Goal: Task Accomplishment & Management: Manage account settings

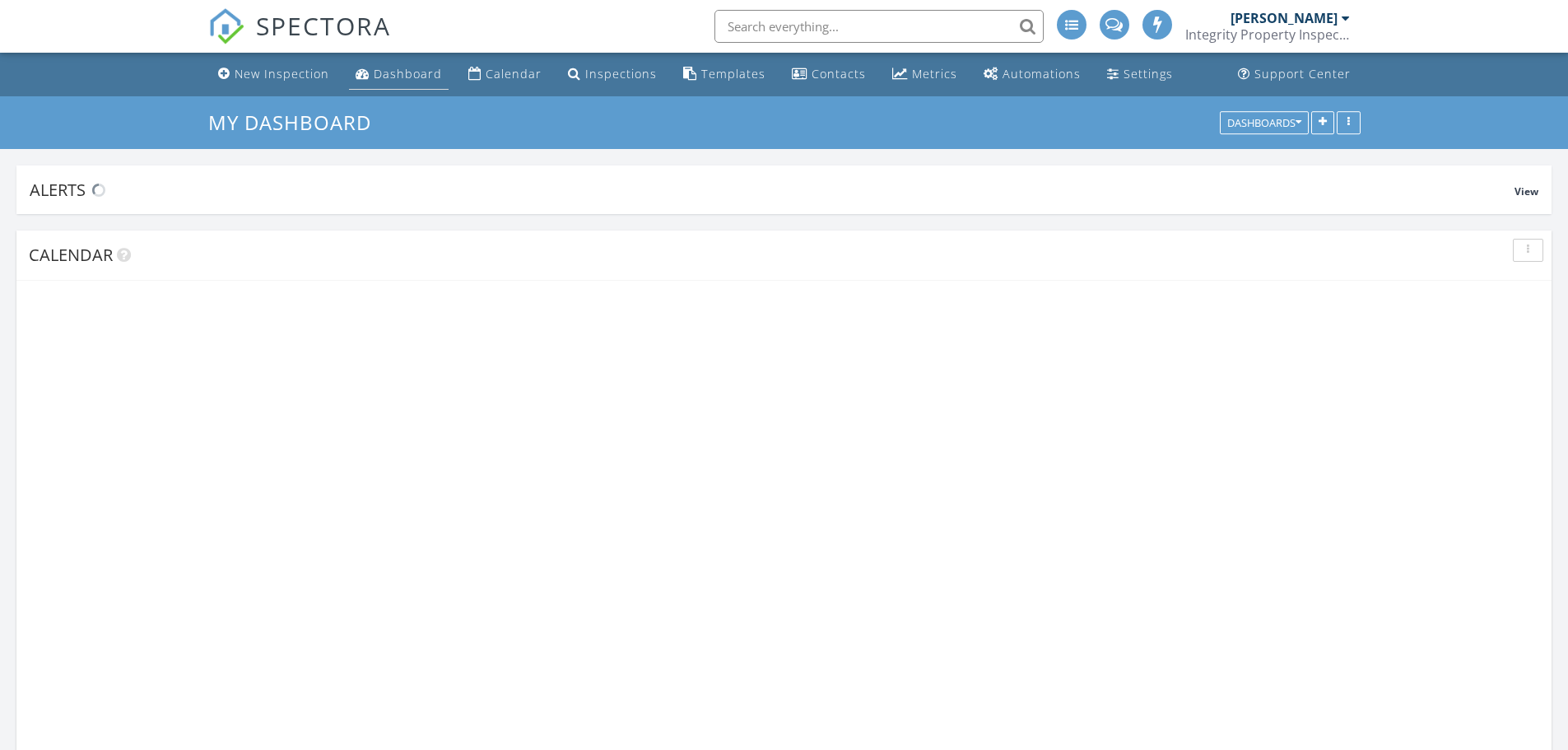
scroll to position [2636, 1593]
click at [387, 71] on div "Dashboard" at bounding box center [407, 74] width 69 height 15
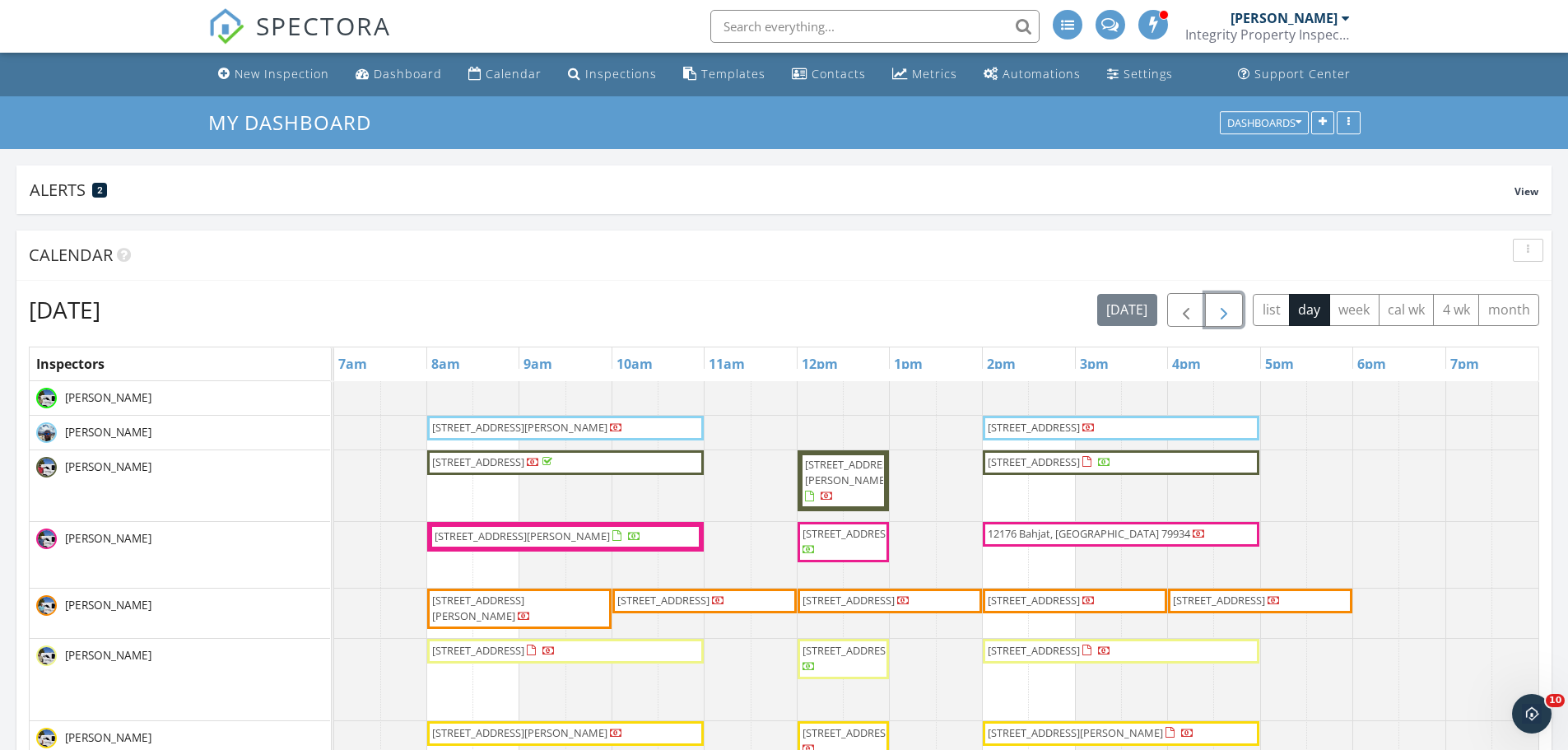
click at [1226, 311] on span "button" at bounding box center [1223, 310] width 19 height 19
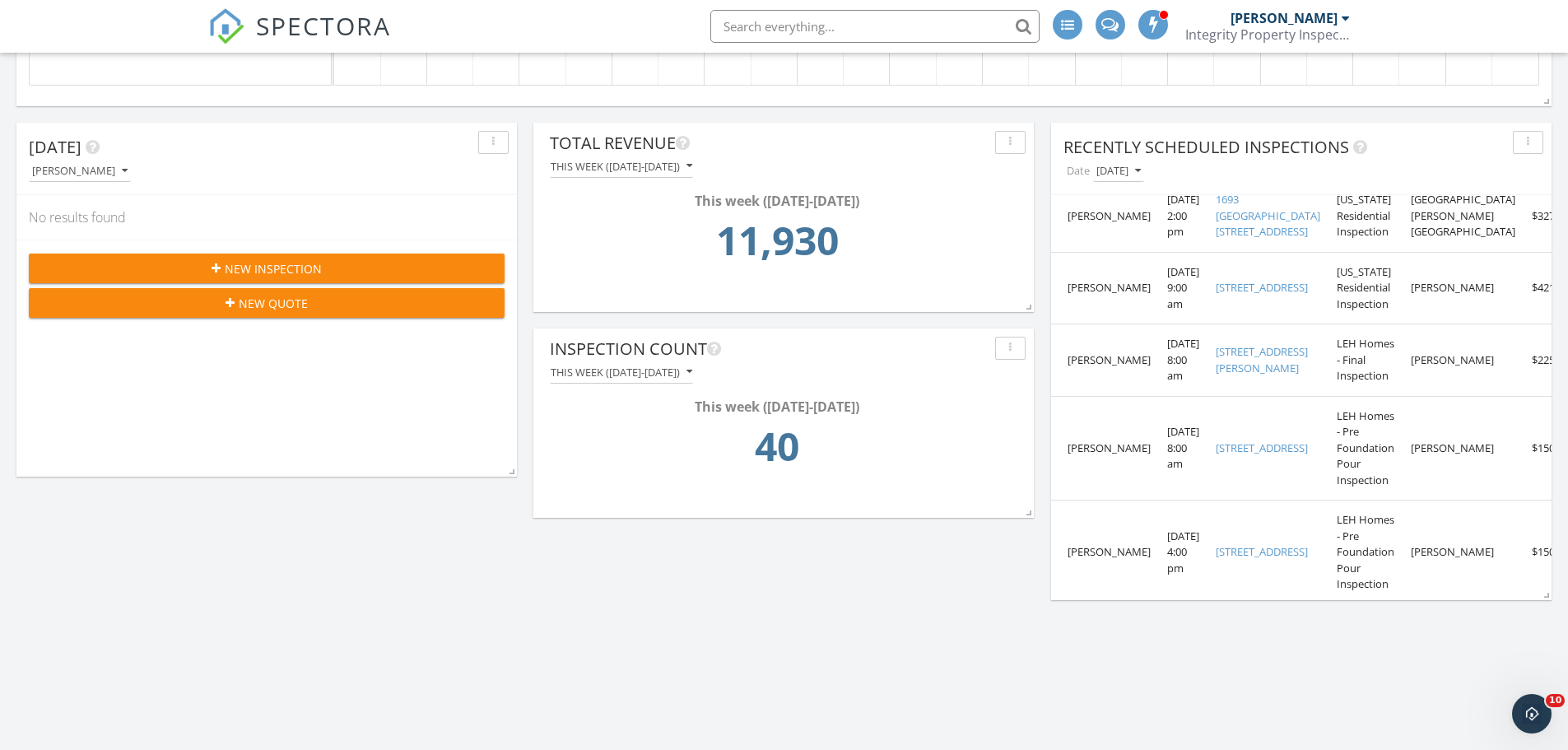
scroll to position [225, 0]
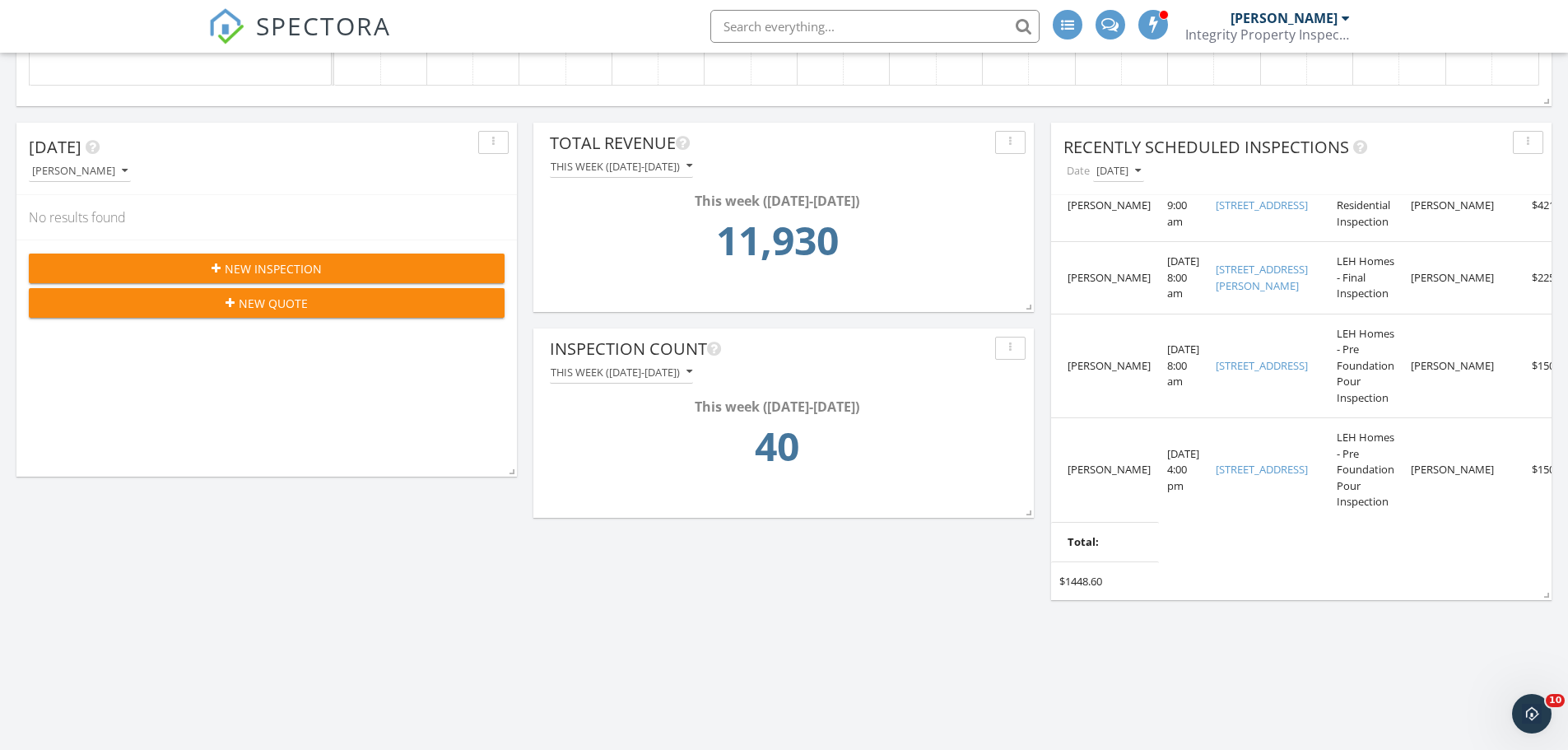
click at [839, 604] on div "Today Jeffery Michel No results found New Inspection New Quote Calendar Tuesday…" at bounding box center [784, 464] width 1568 height 2610
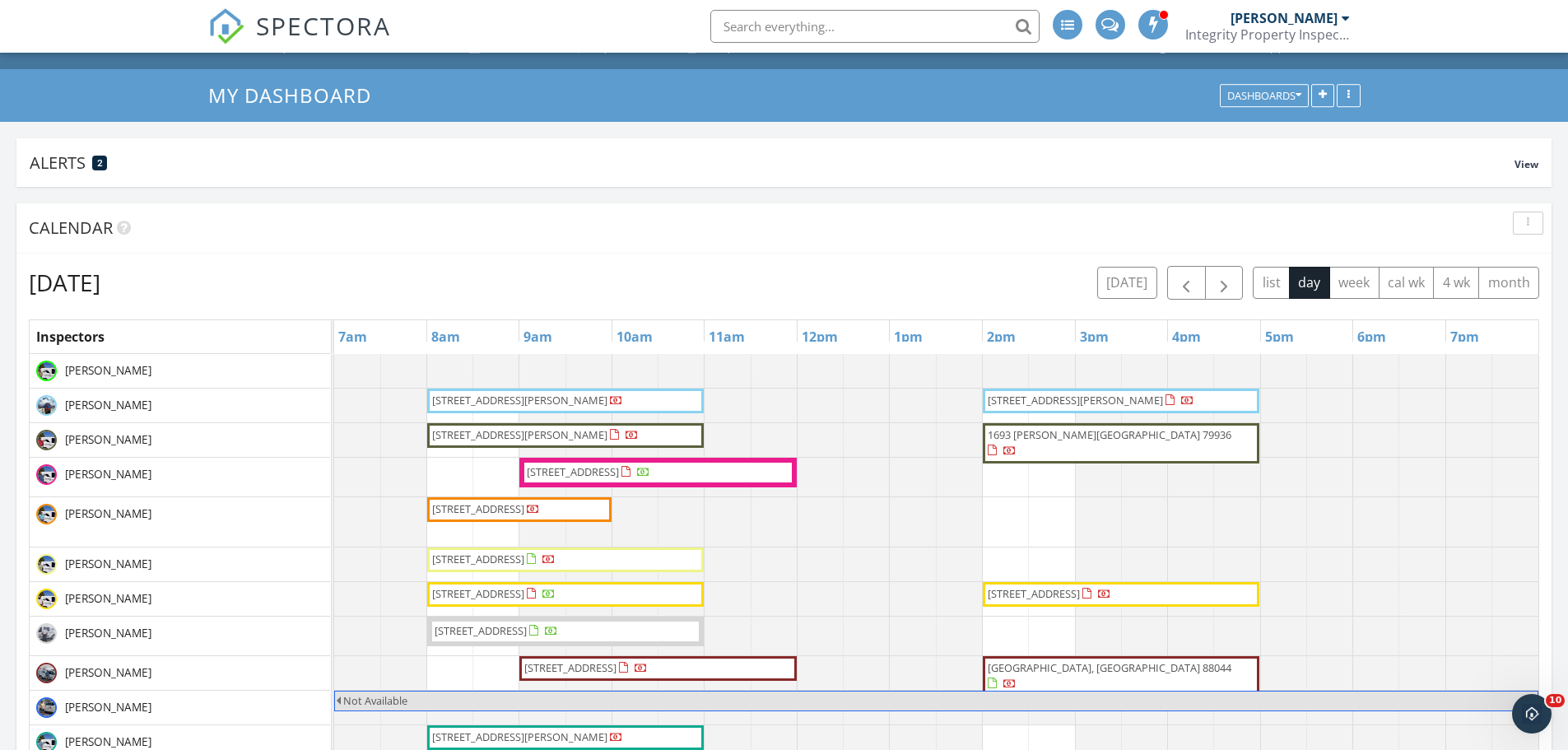
scroll to position [0, 0]
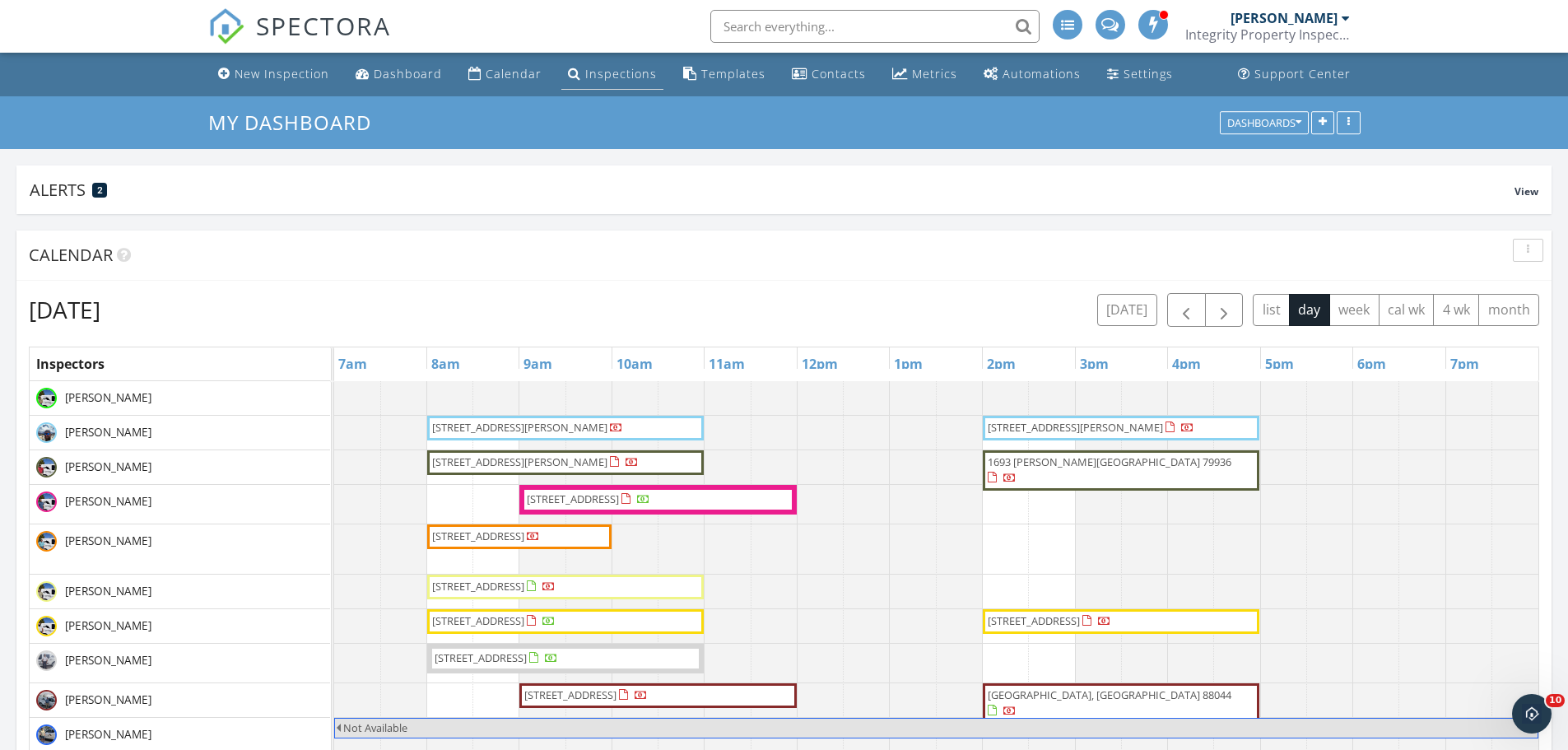
click at [601, 74] on div "Inspections" at bounding box center [621, 74] width 72 height 15
click at [585, 73] on div "Inspections" at bounding box center [621, 74] width 72 height 15
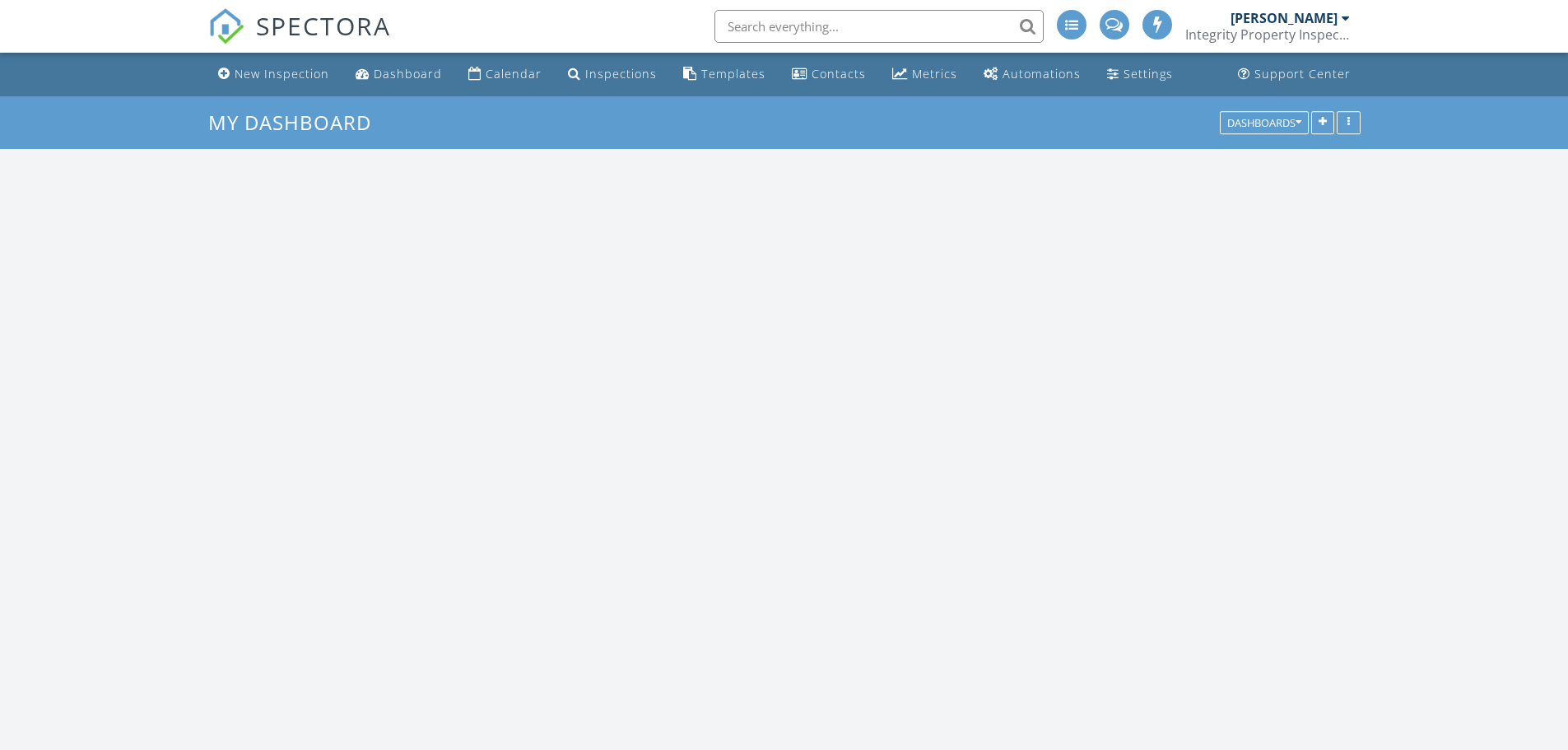
scroll to position [2636, 1593]
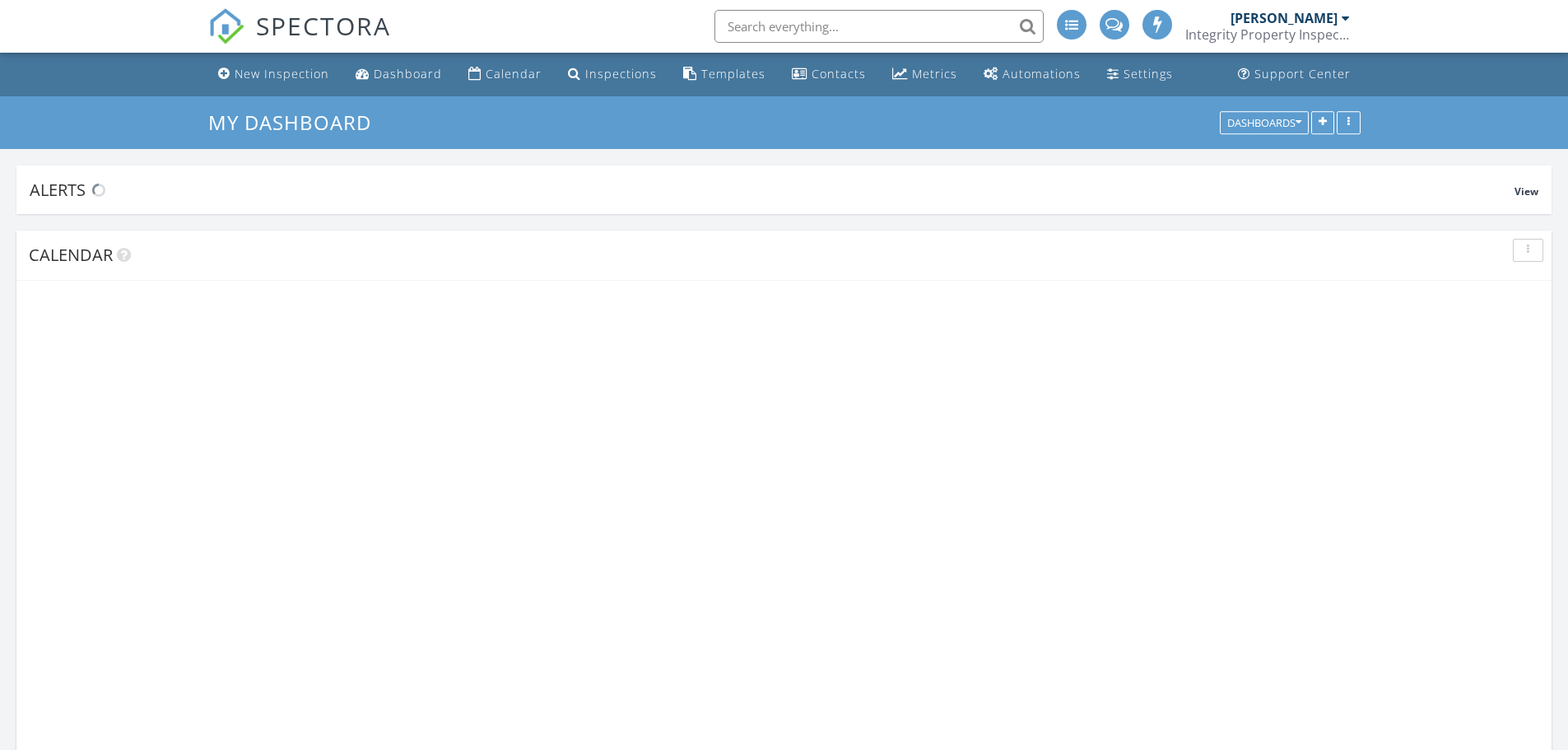
click at [846, 28] on input "text" at bounding box center [878, 26] width 330 height 33
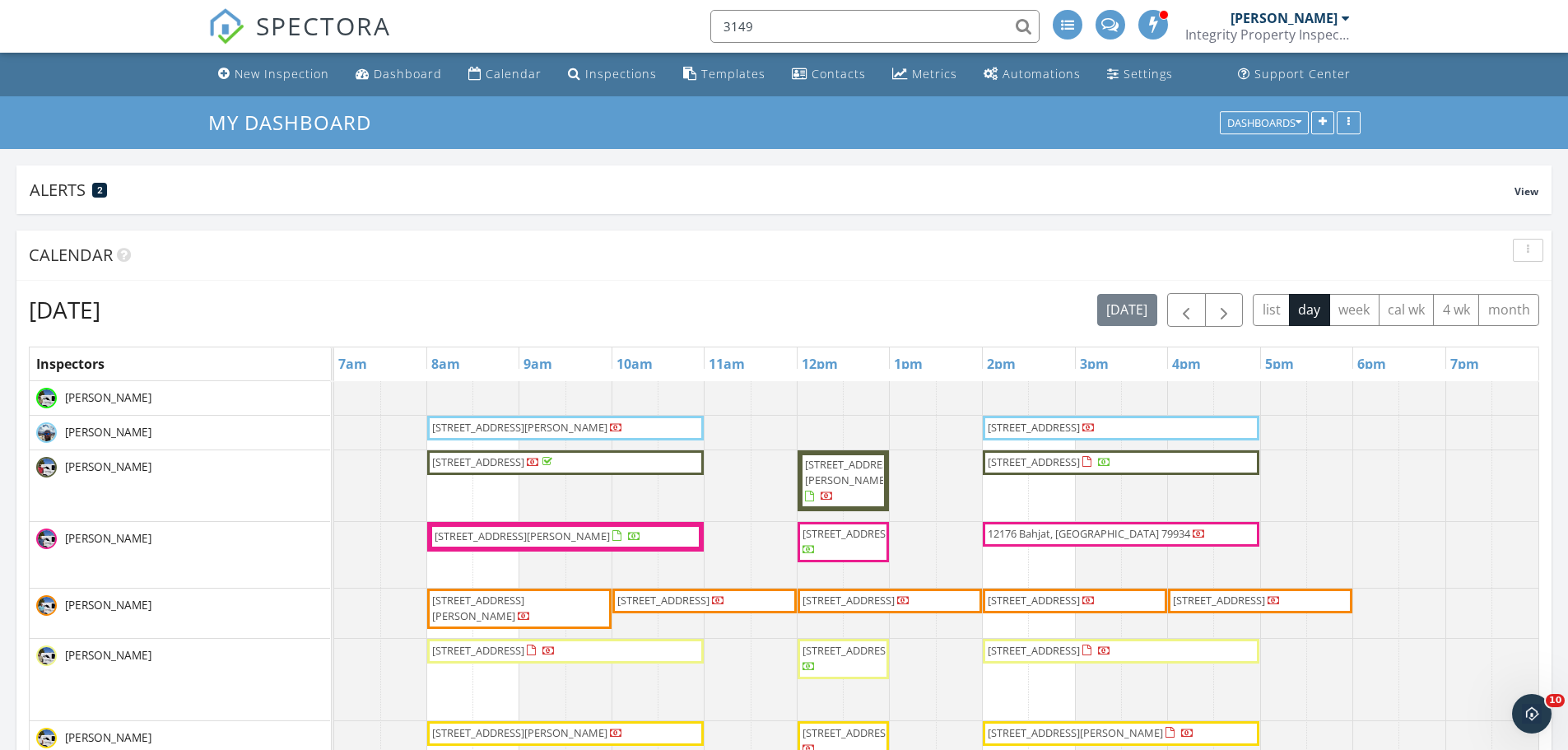
scroll to position [0, 0]
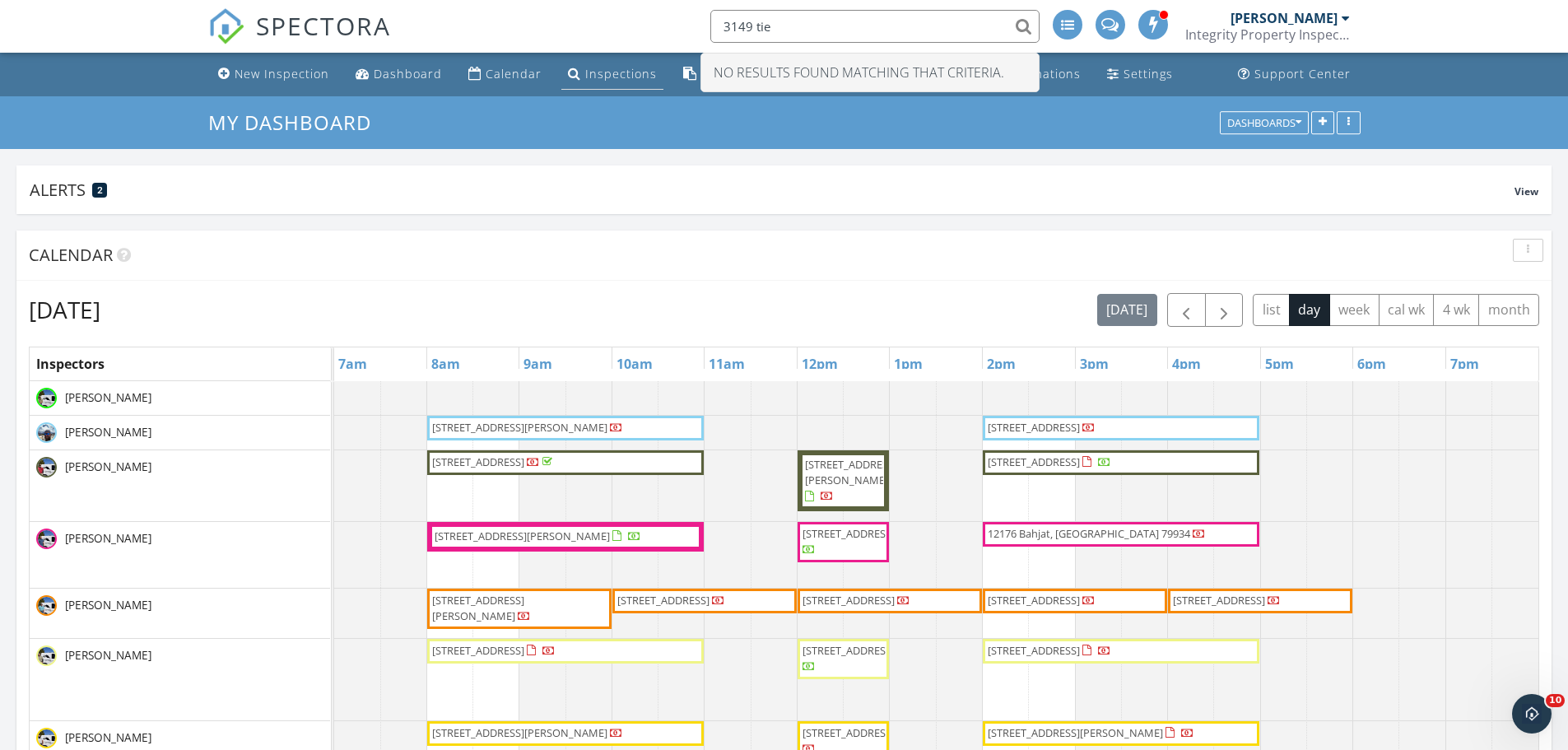
type input "3149 tie"
click at [601, 69] on div "Inspections" at bounding box center [621, 74] width 72 height 15
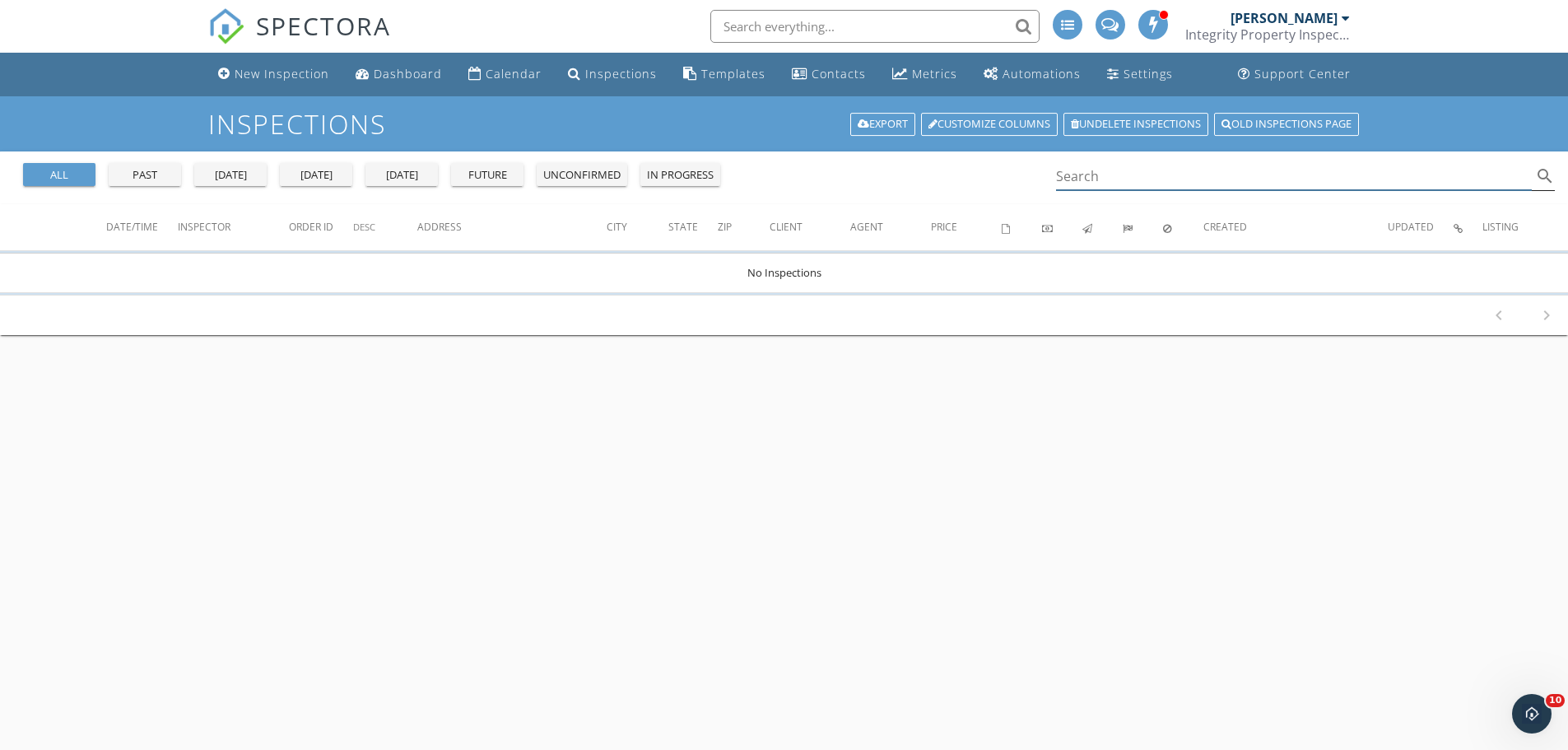
click at [1161, 172] on input "Search" at bounding box center [1294, 176] width 477 height 27
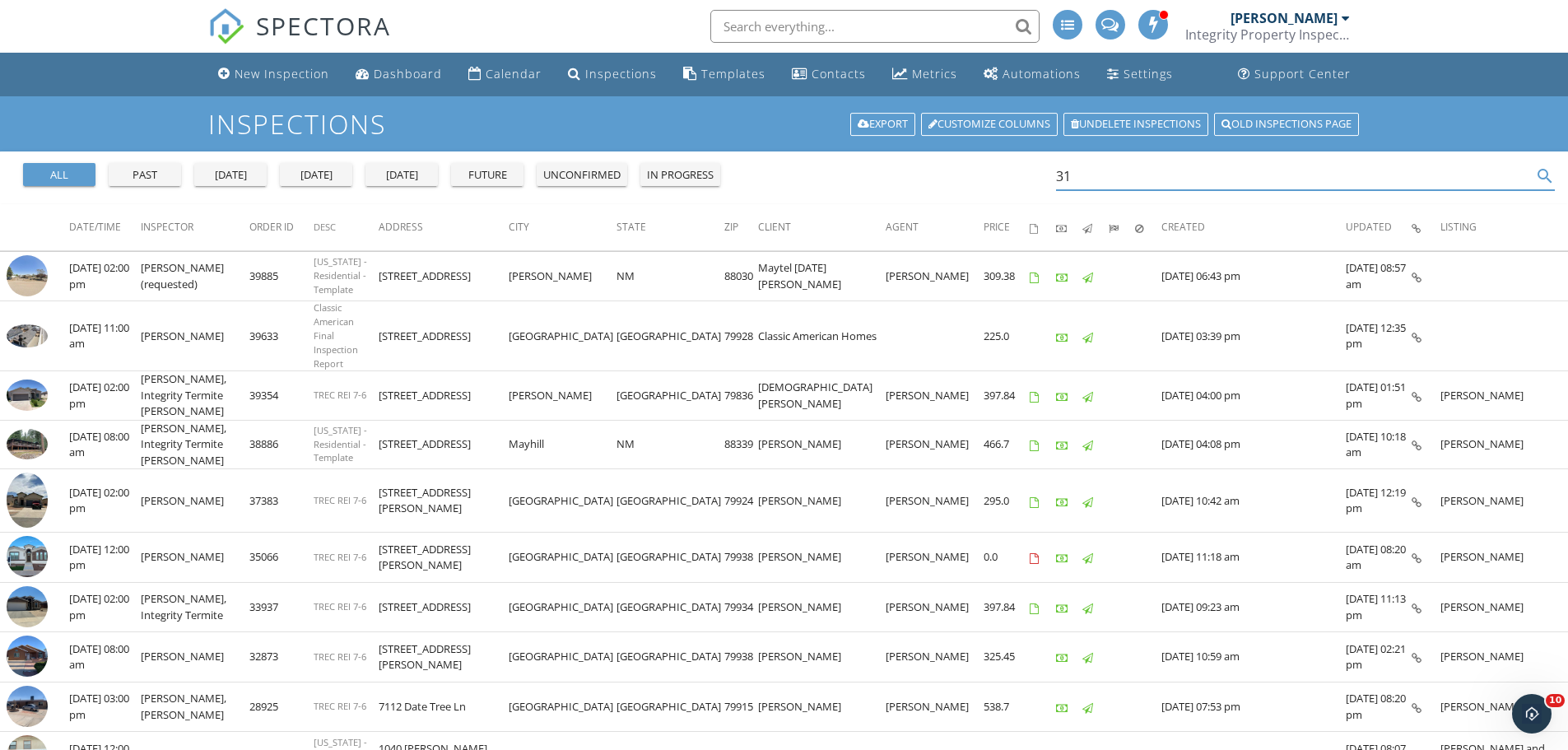
type input "3"
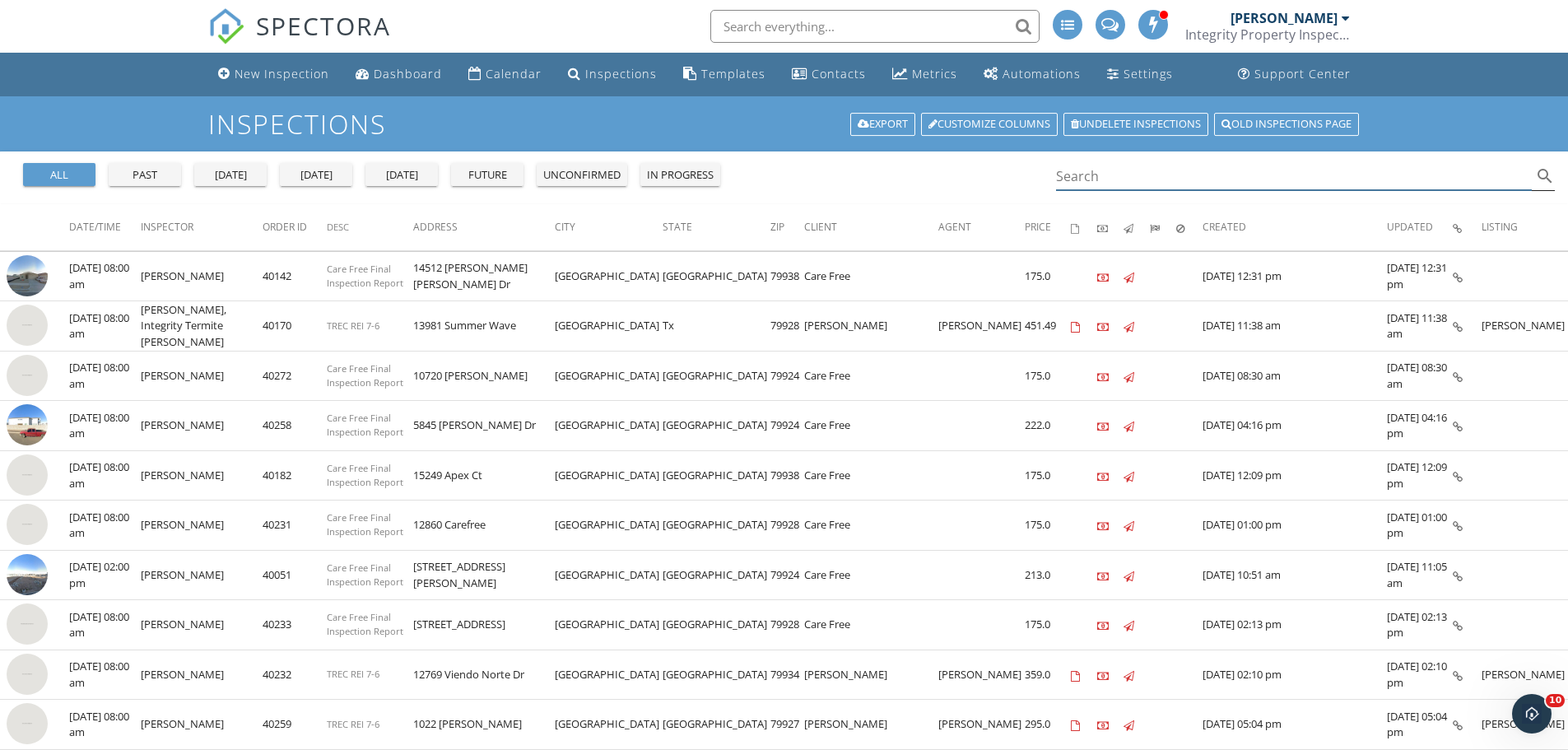
click at [1161, 181] on input "Search" at bounding box center [1294, 176] width 477 height 27
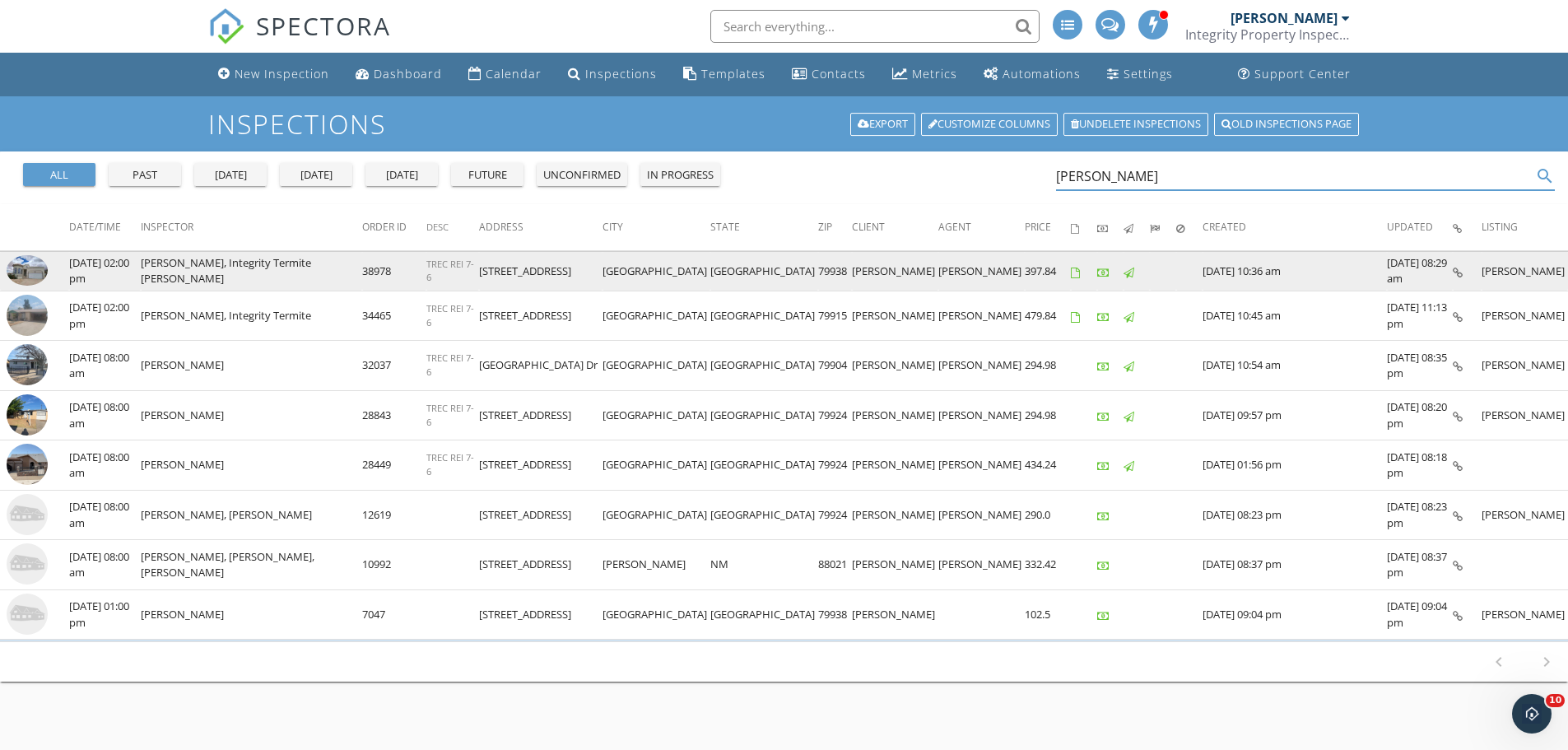
type input "juan martinez"
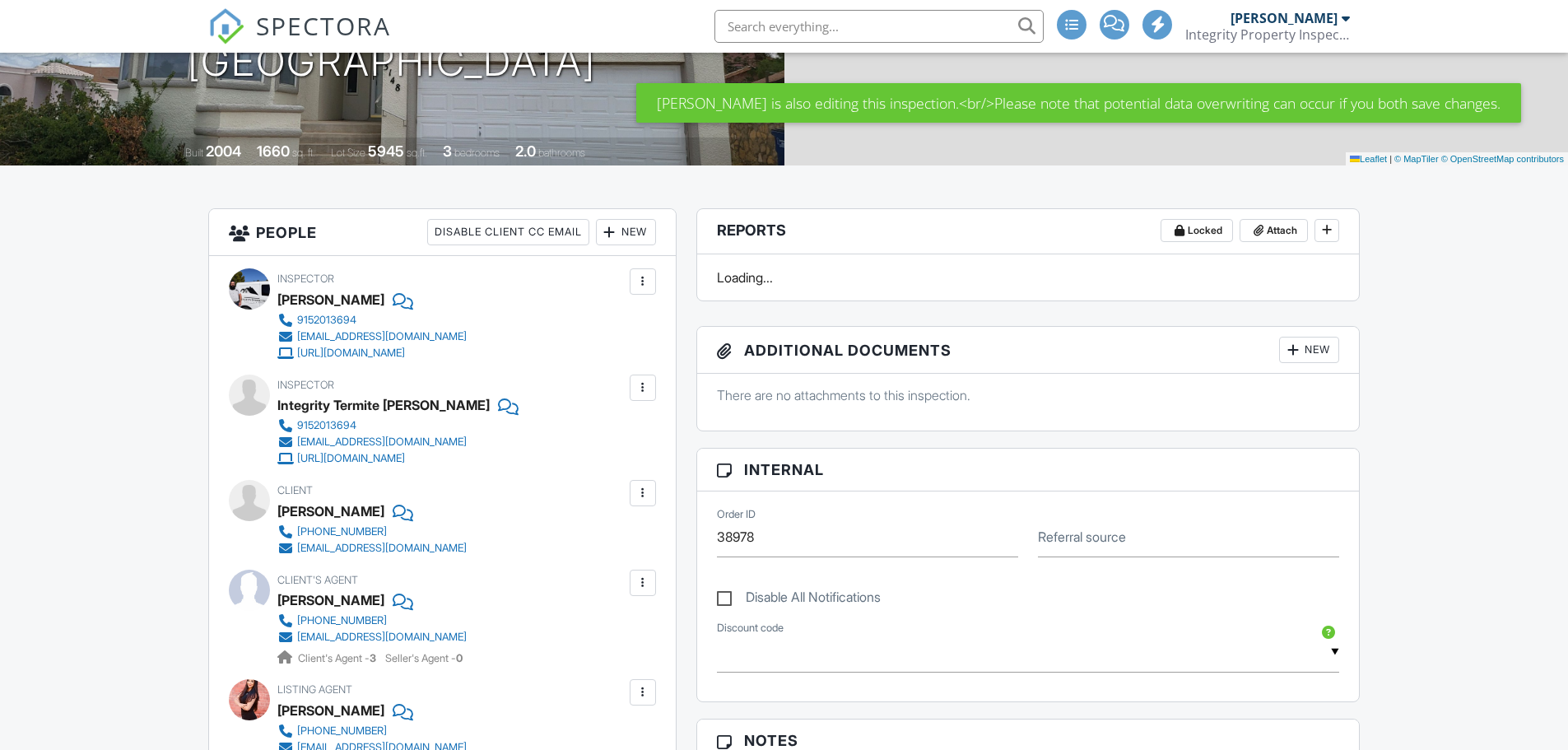
scroll to position [275, 0]
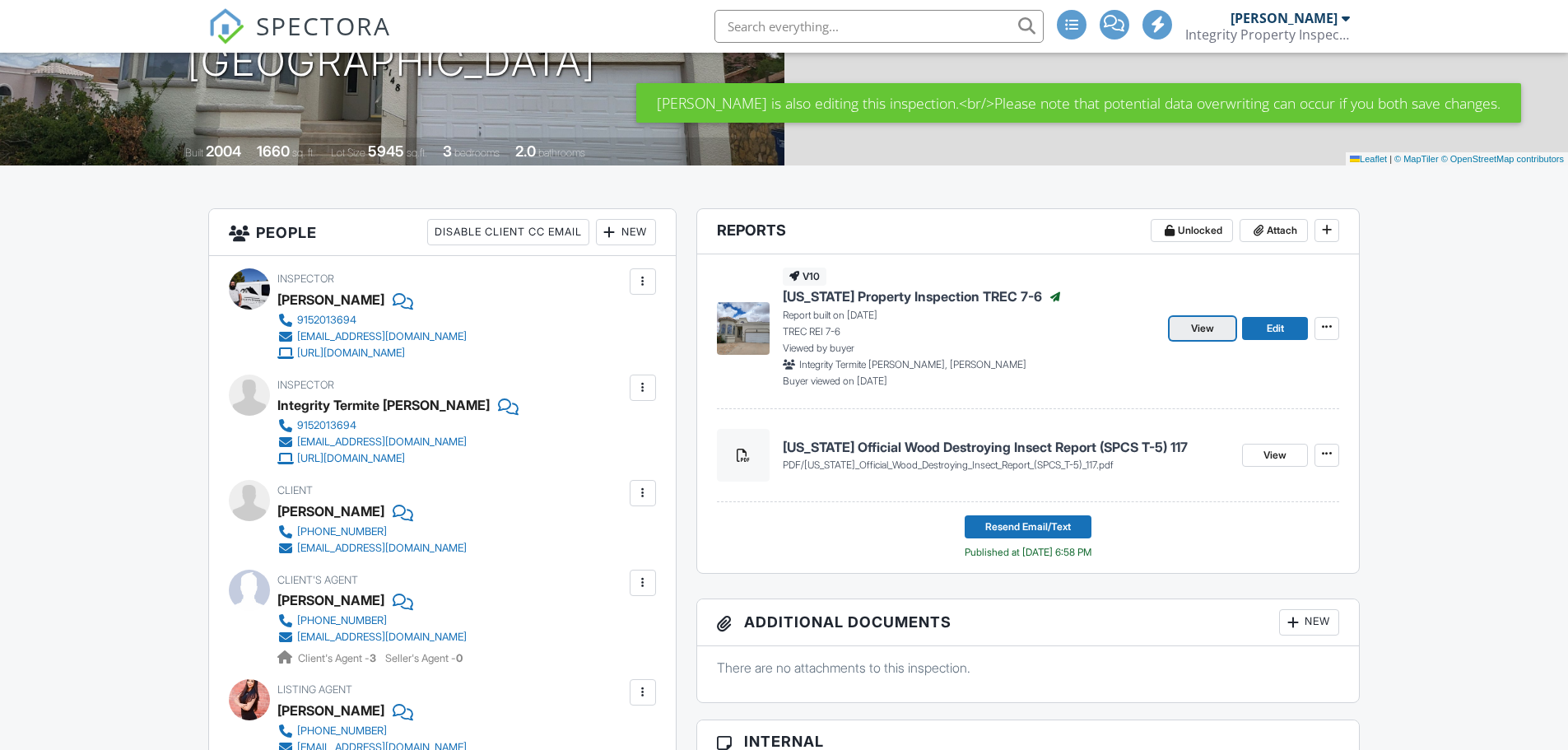
click at [1197, 321] on span "View" at bounding box center [1202, 328] width 23 height 16
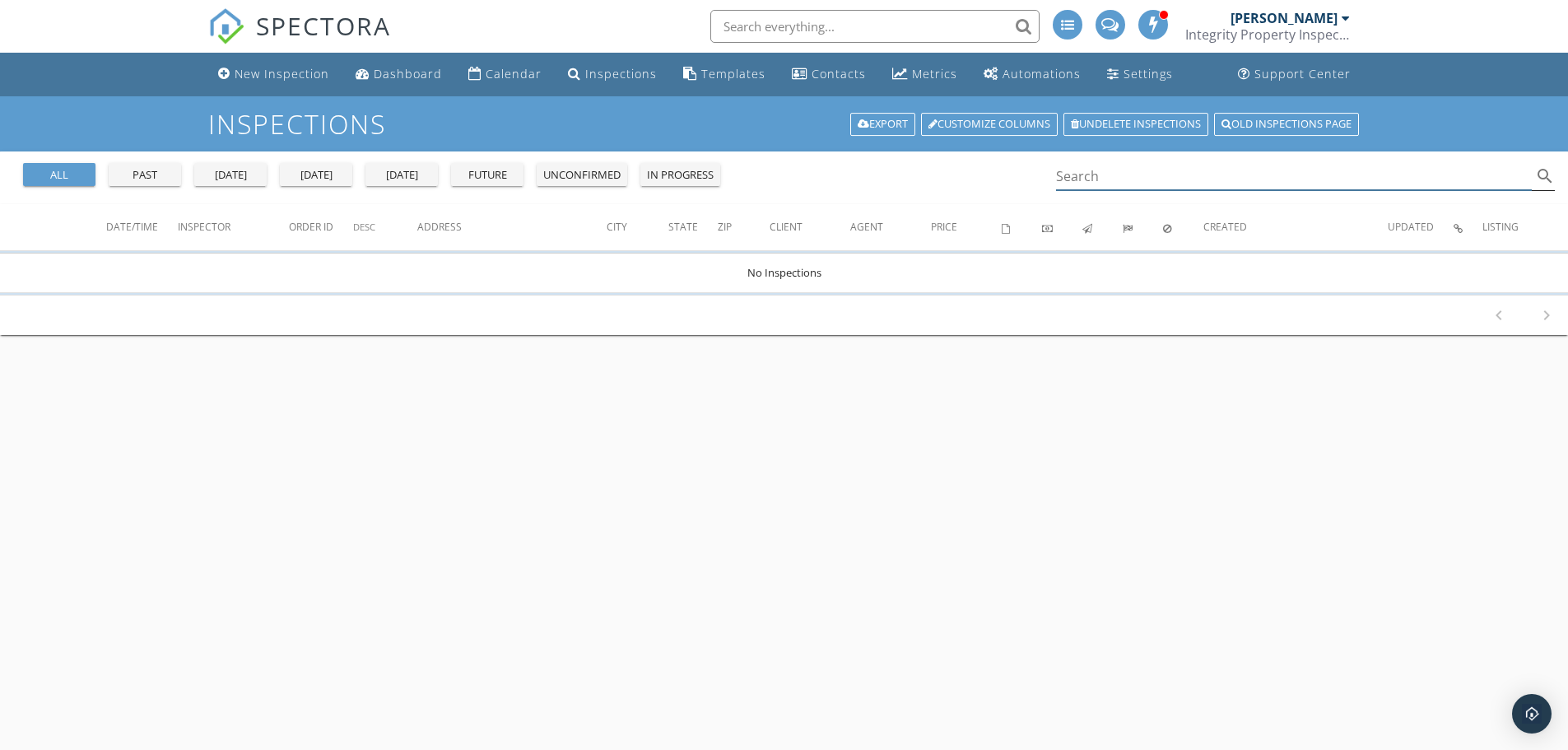
click at [1129, 174] on input "Search" at bounding box center [1294, 176] width 477 height 27
drag, startPoint x: 1089, startPoint y: 175, endPoint x: 956, endPoint y: 172, distance: 133.0
click at [964, 173] on div "all past [DATE] [DATE] [DATE] future unconfirmed in progress 3149 t search" at bounding box center [784, 178] width 1568 height 53
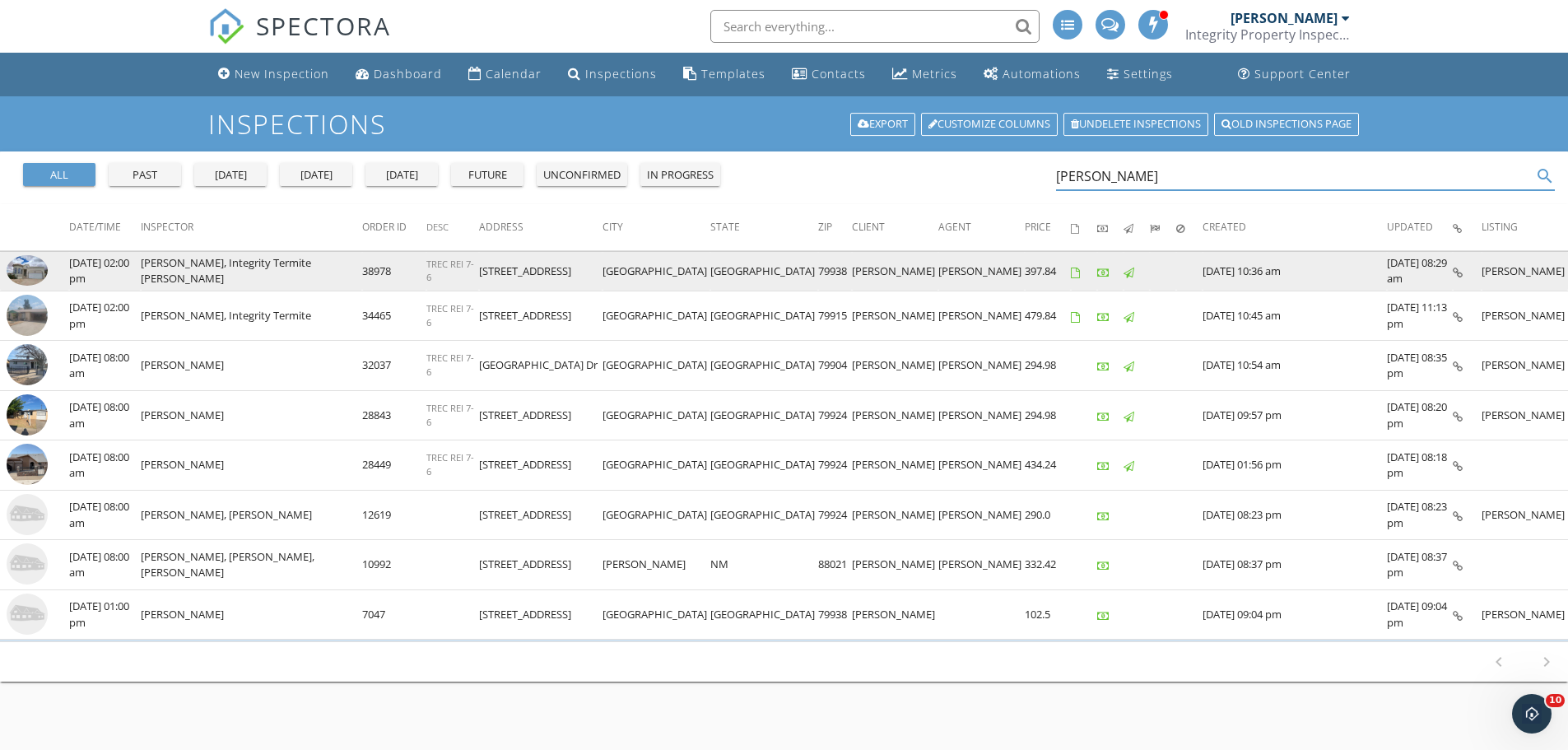
type input "[PERSON_NAME]"
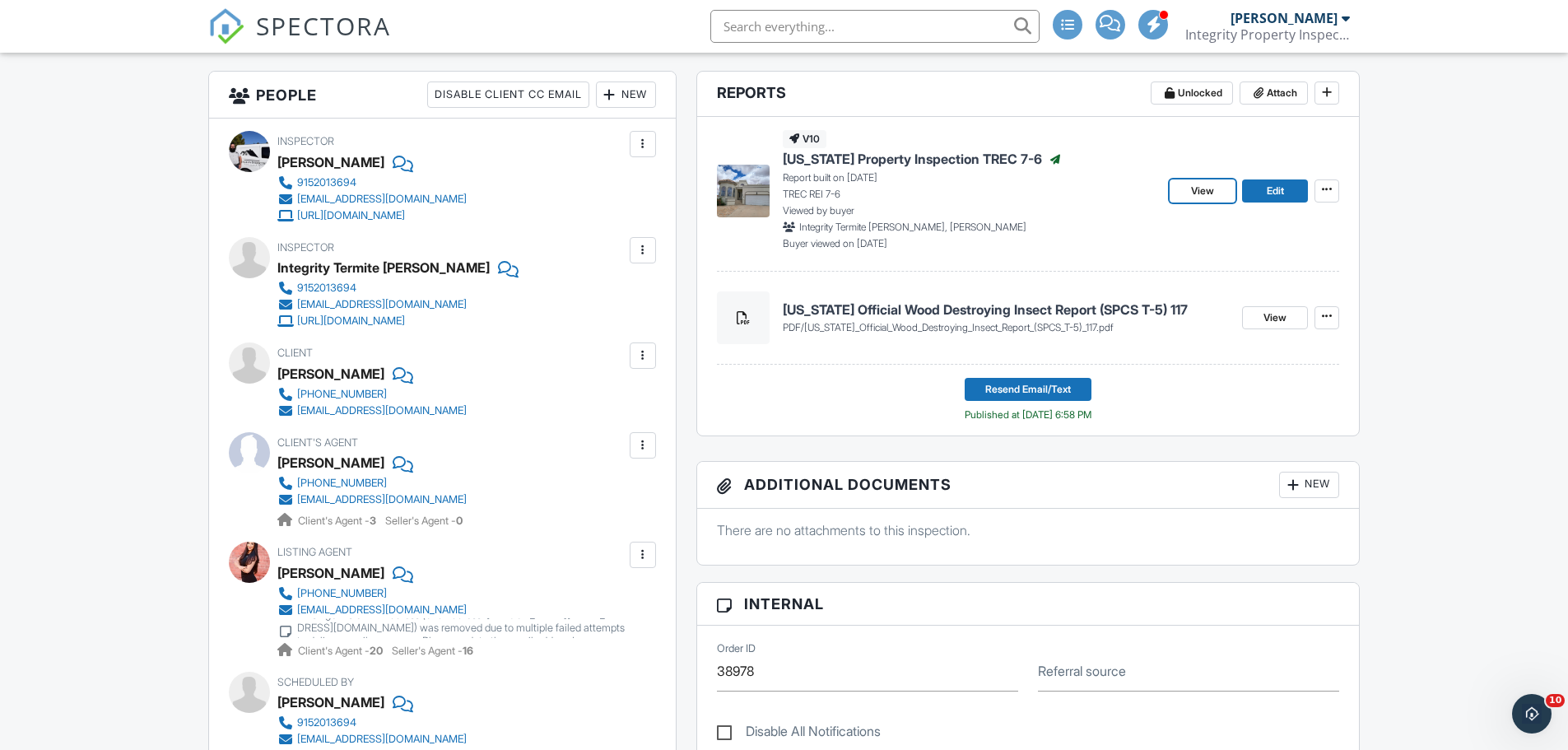
drag, startPoint x: 1222, startPoint y: 193, endPoint x: 1202, endPoint y: 257, distance: 67.1
click at [1223, 193] on link "View" at bounding box center [1203, 191] width 66 height 23
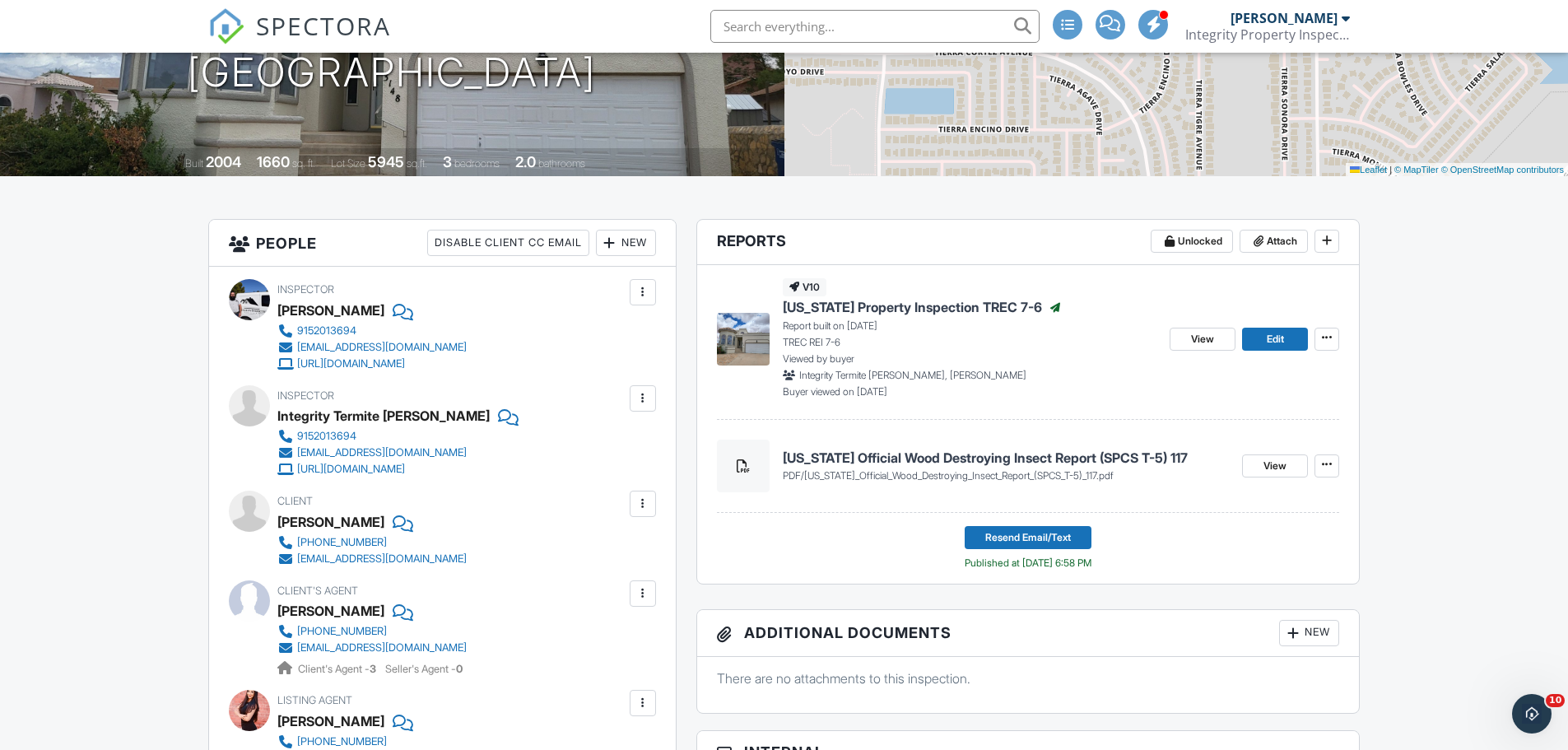
scroll to position [398, 0]
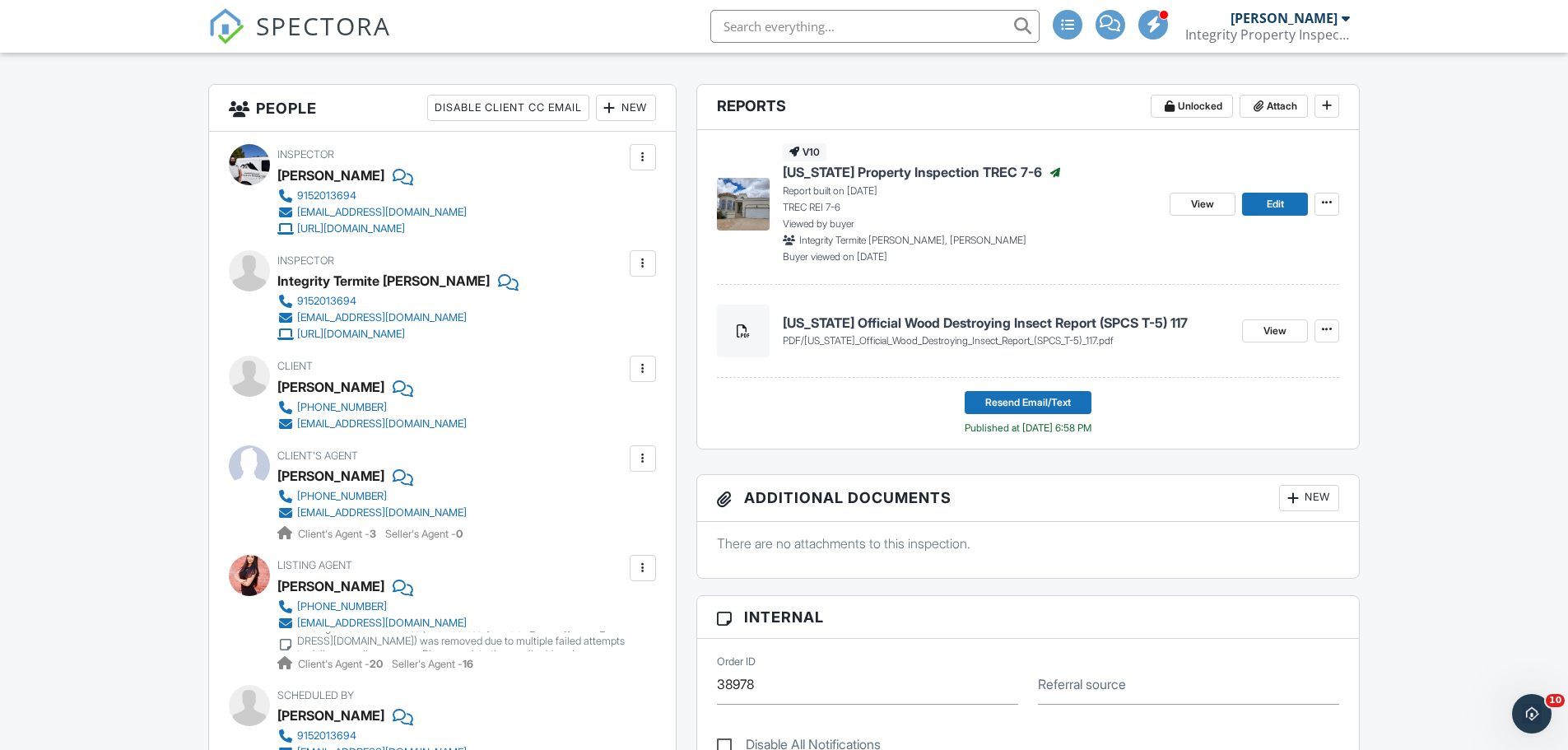
drag, startPoint x: 360, startPoint y: 427, endPoint x: 335, endPoint y: 425, distance: 25.1
click at [335, 427] on div "[EMAIL_ADDRESS][DOMAIN_NAME]" at bounding box center [382, 425] width 169 height 14
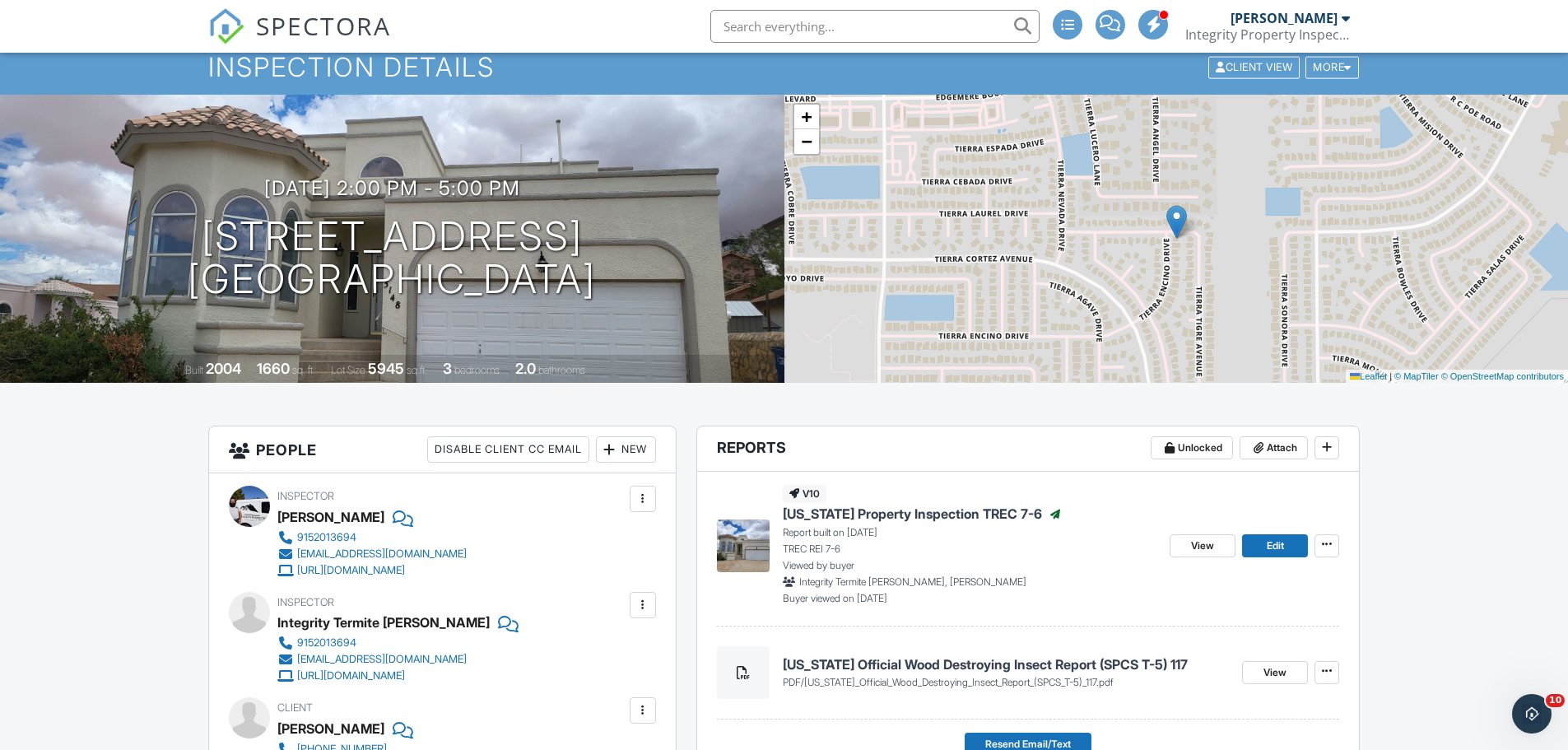
scroll to position [0, 0]
